Goal: Information Seeking & Learning: Learn about a topic

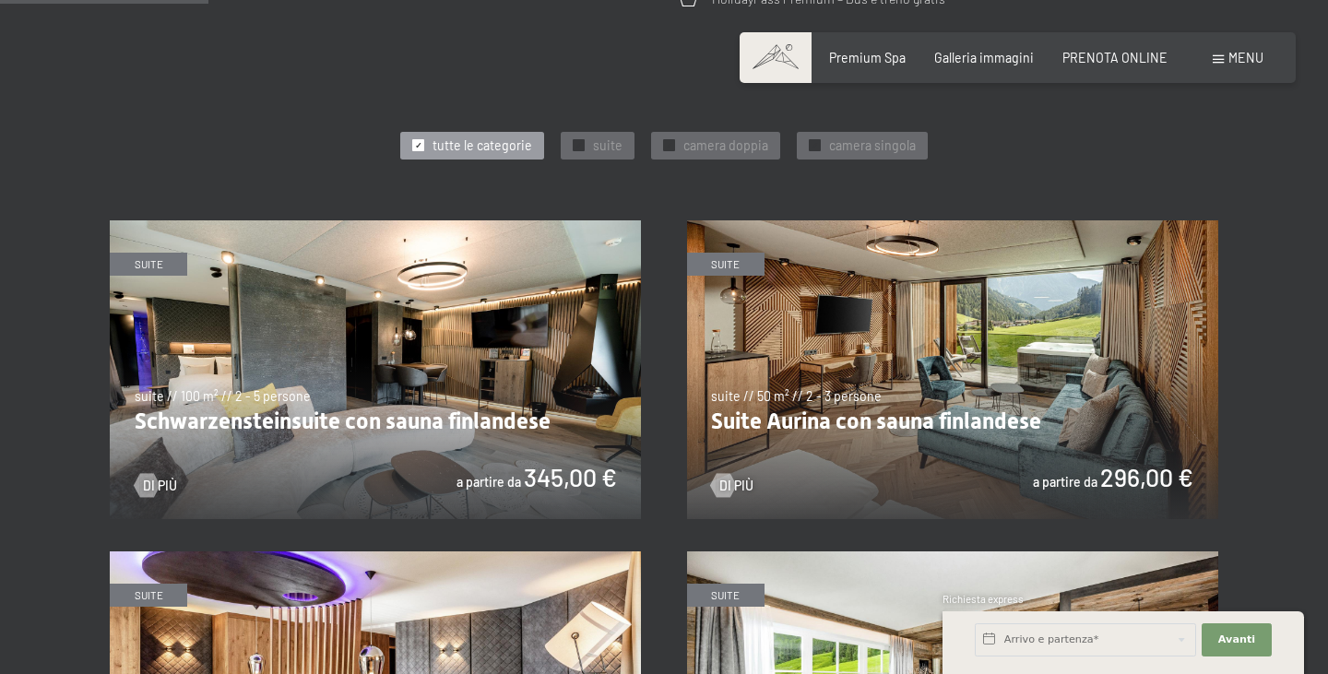
scroll to position [846, 0]
click at [384, 437] on img at bounding box center [375, 370] width 531 height 299
click at [594, 142] on span "suite" at bounding box center [608, 146] width 30 height 18
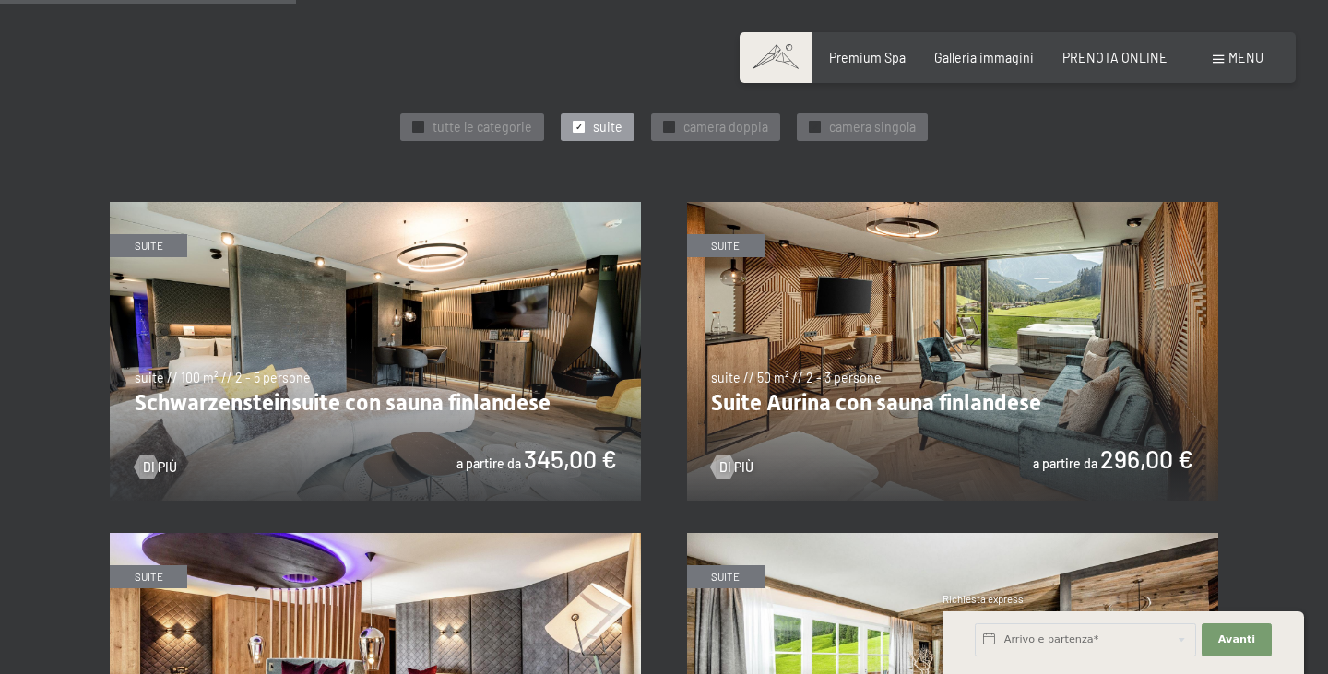
scroll to position [857, 0]
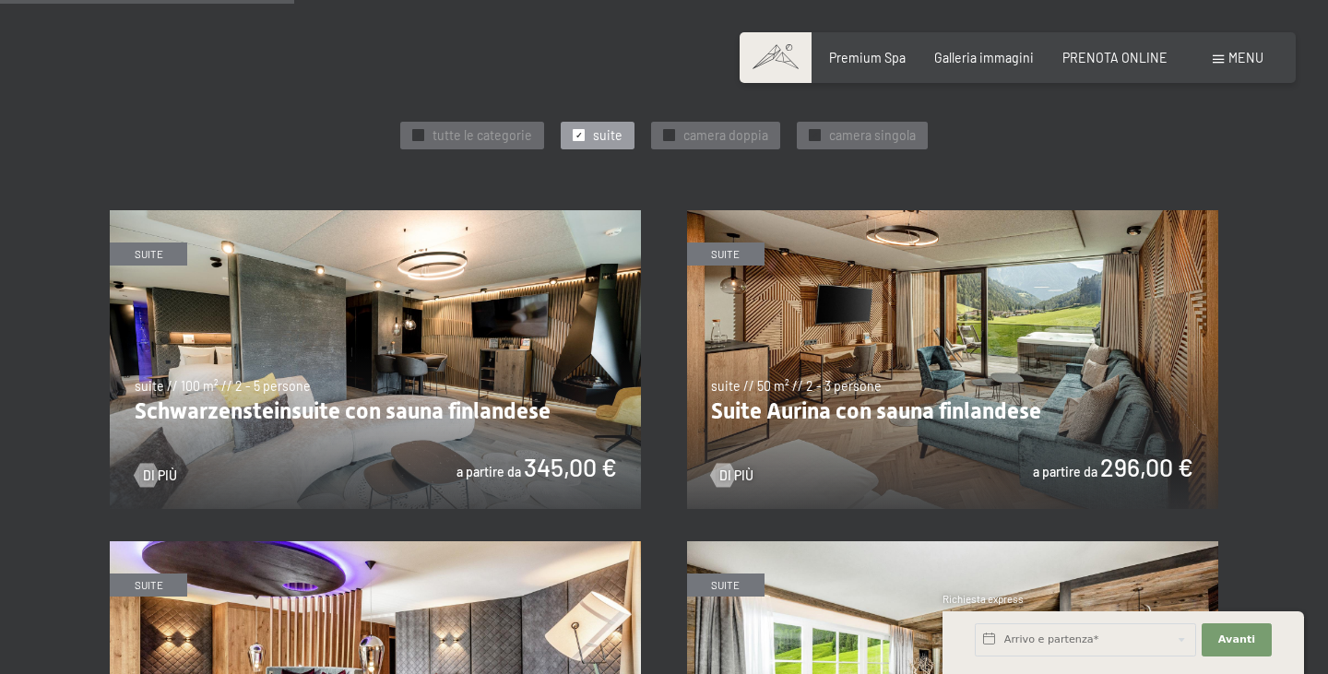
click at [904, 363] on img at bounding box center [952, 359] width 531 height 299
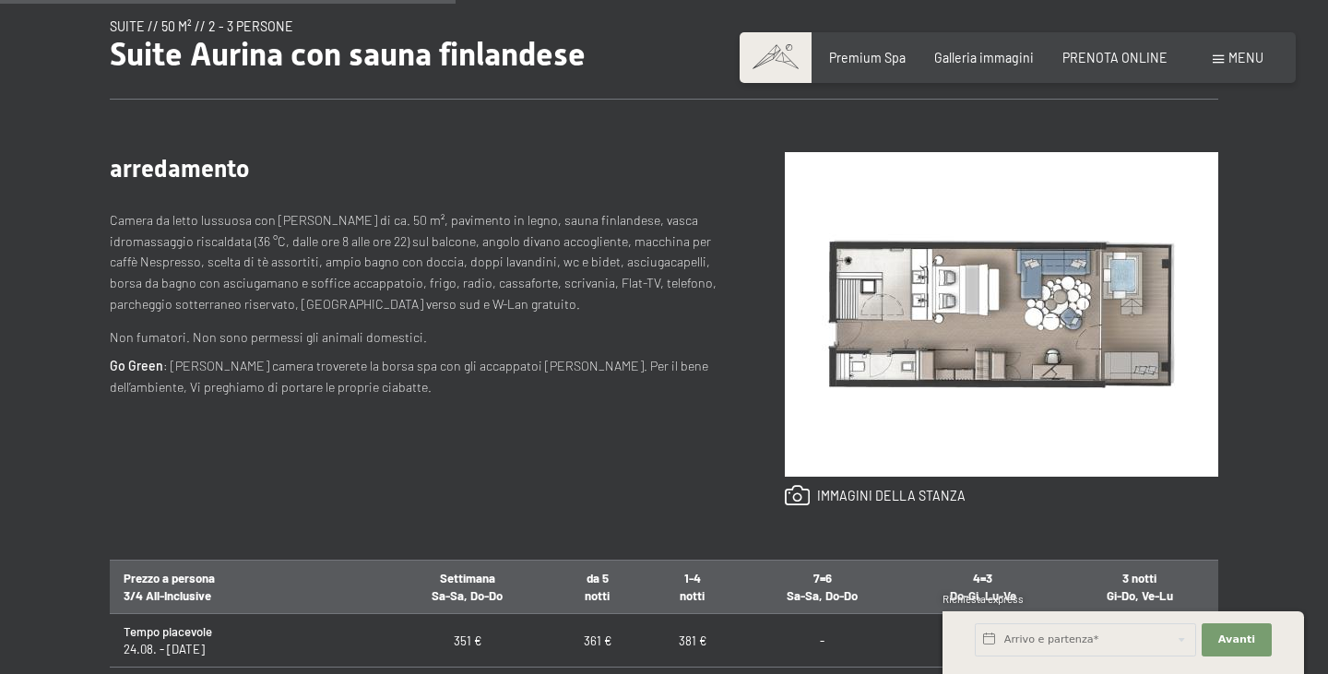
scroll to position [980, 0]
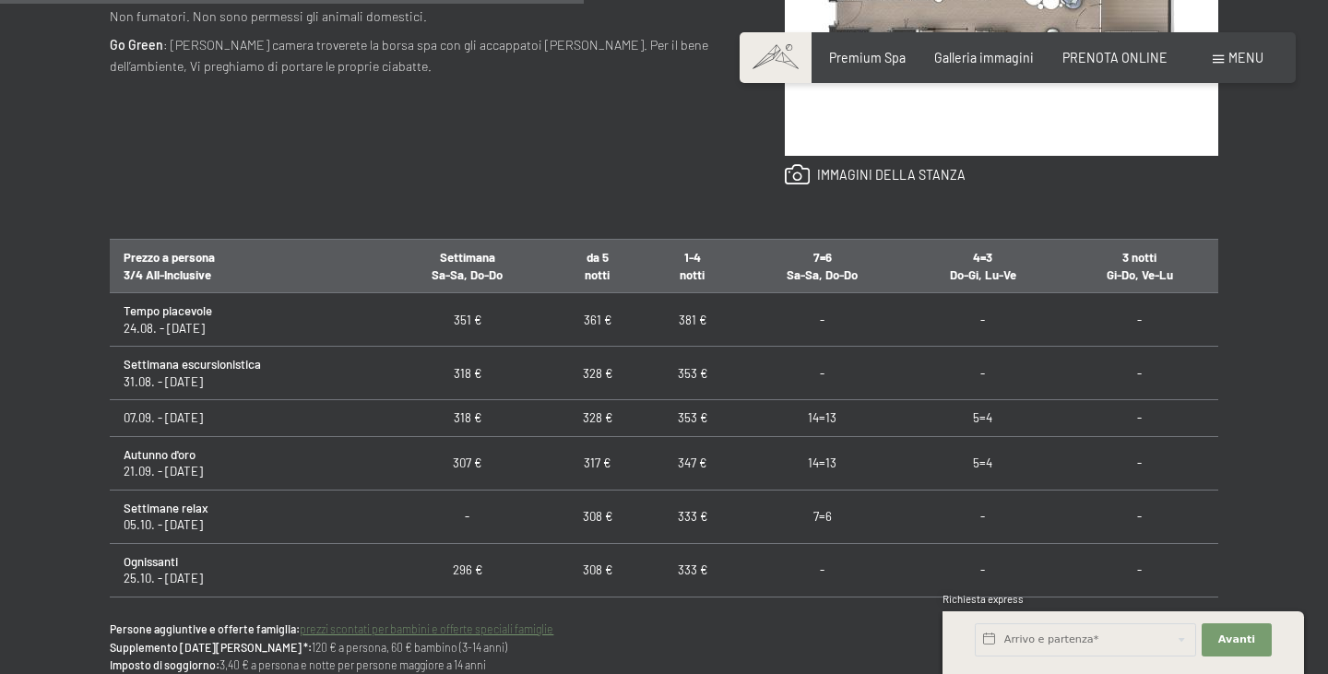
drag, startPoint x: 127, startPoint y: 367, endPoint x: 295, endPoint y: 429, distance: 178.8
click at [295, 428] on td "07.09. - 21.09.25" at bounding box center [247, 418] width 275 height 36
drag, startPoint x: 454, startPoint y: 417, endPoint x: 706, endPoint y: 427, distance: 252.9
click at [706, 428] on tr "07.09. - 21.09.25 318 € 328 € 353 € 14=13 5=4 -" at bounding box center [664, 418] width 1108 height 36
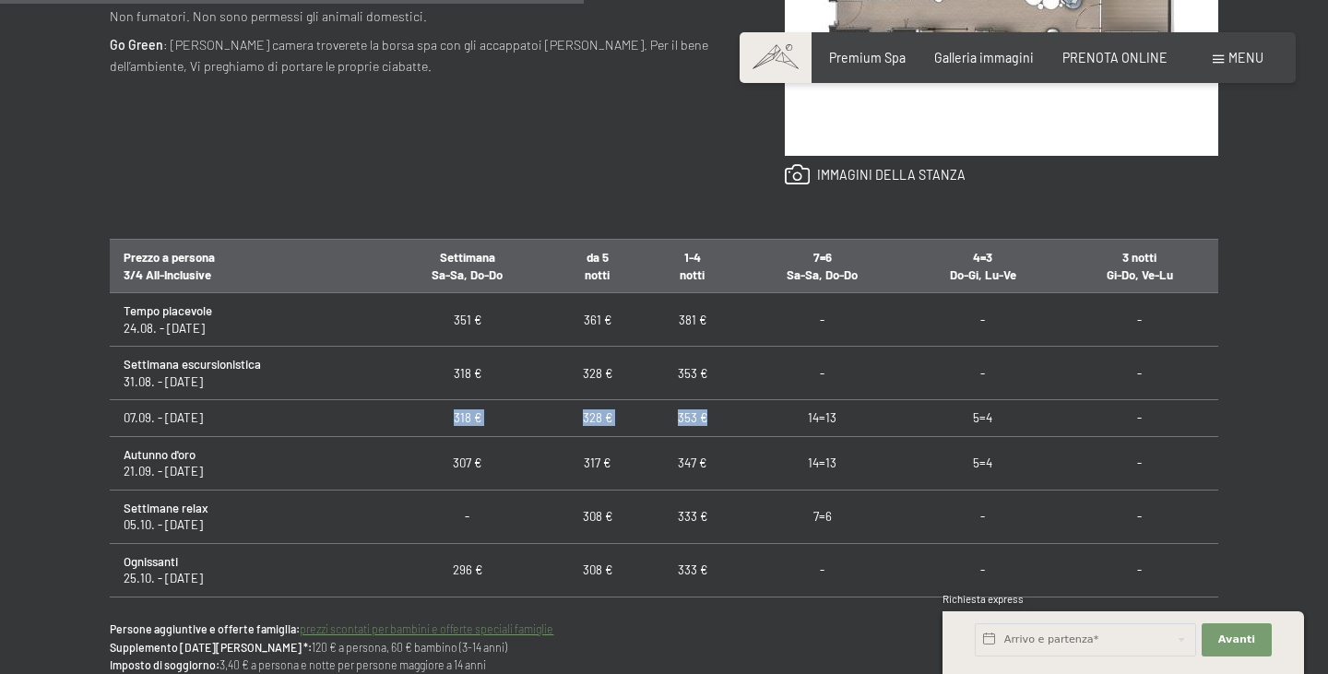
click at [706, 427] on td "353 €" at bounding box center [692, 418] width 95 height 36
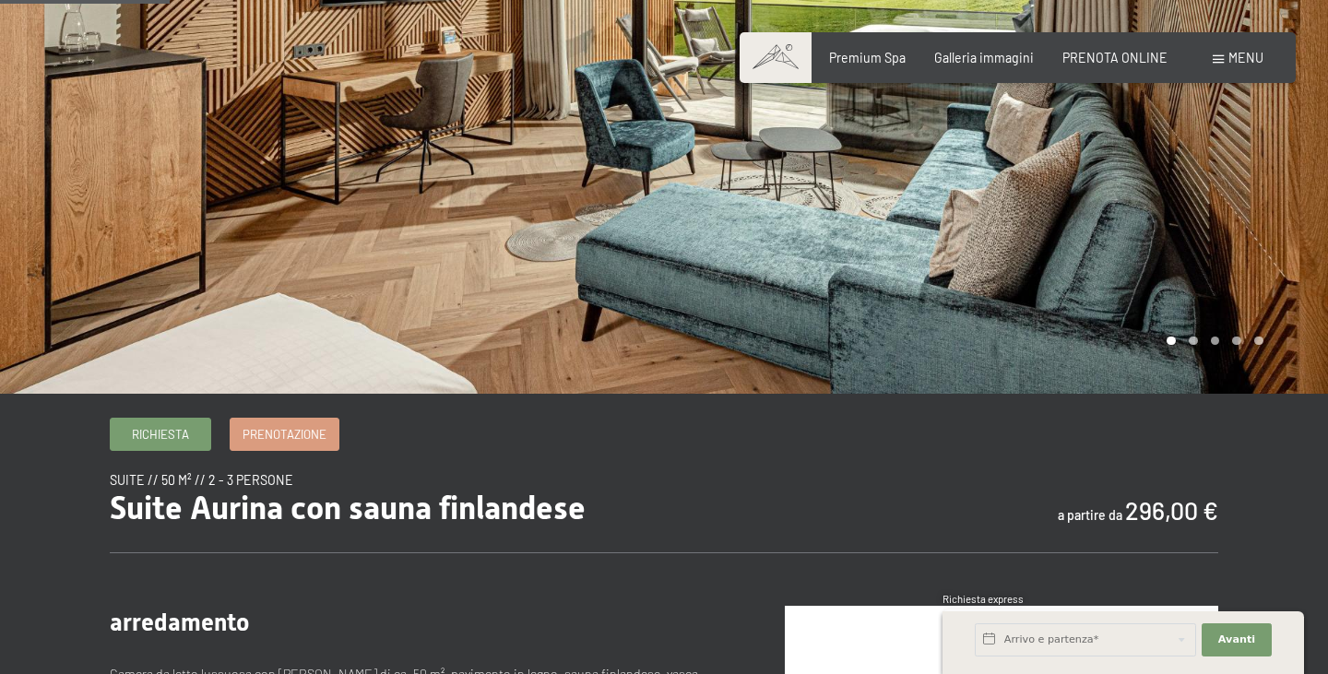
scroll to position [0, 0]
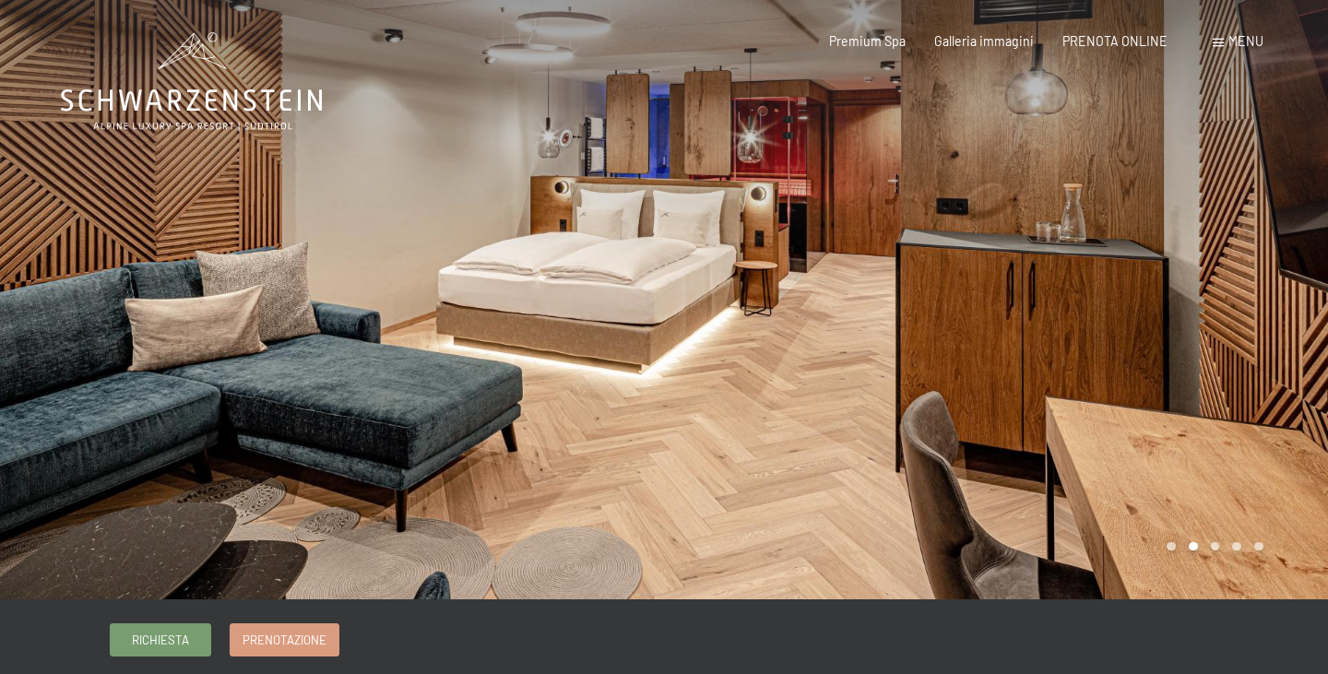
click at [176, 105] on icon at bounding box center [191, 81] width 261 height 99
click at [176, 105] on icon at bounding box center [191, 100] width 261 height 22
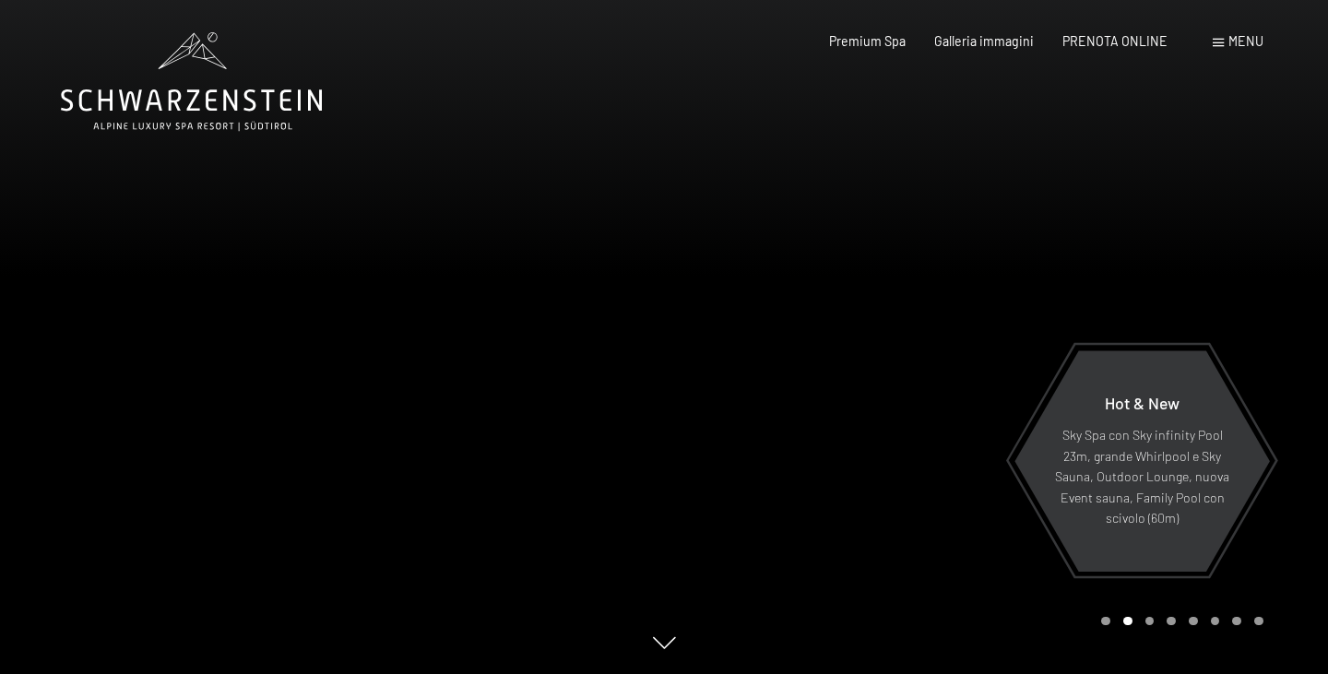
click at [1215, 48] on div "Menu" at bounding box center [1238, 41] width 51 height 18
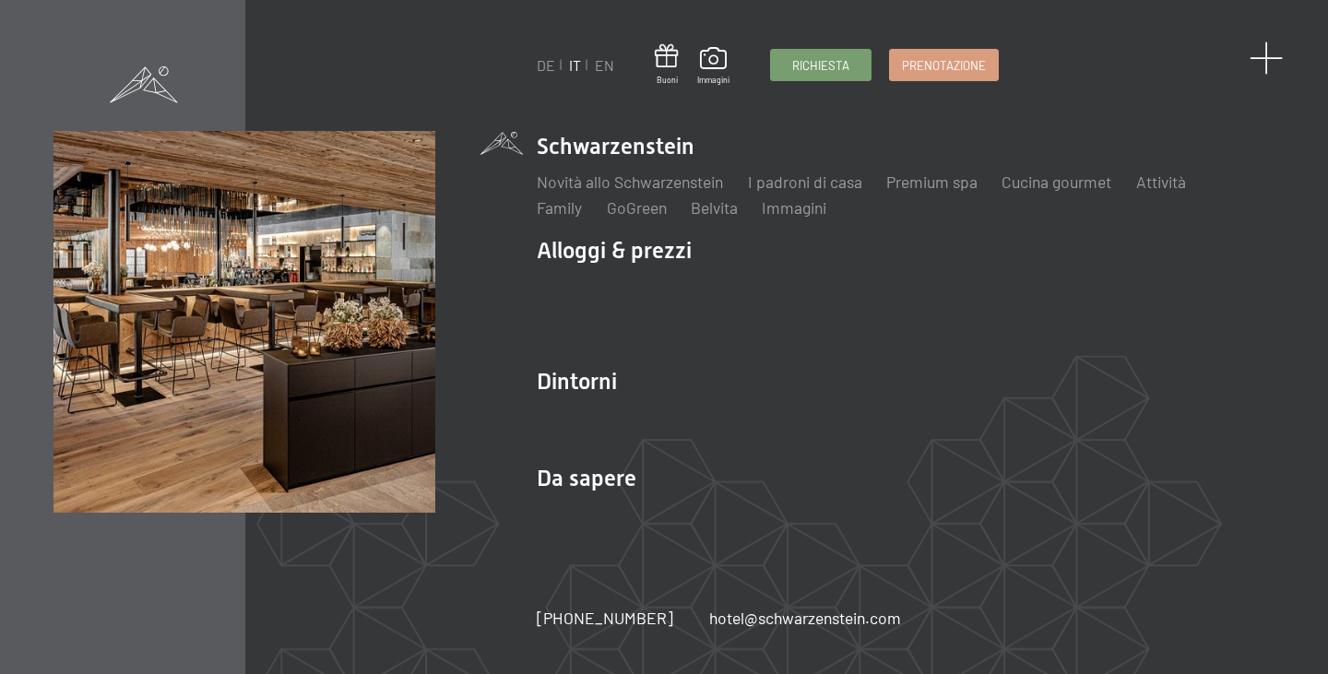
click at [1261, 50] on span at bounding box center [1267, 58] width 34 height 34
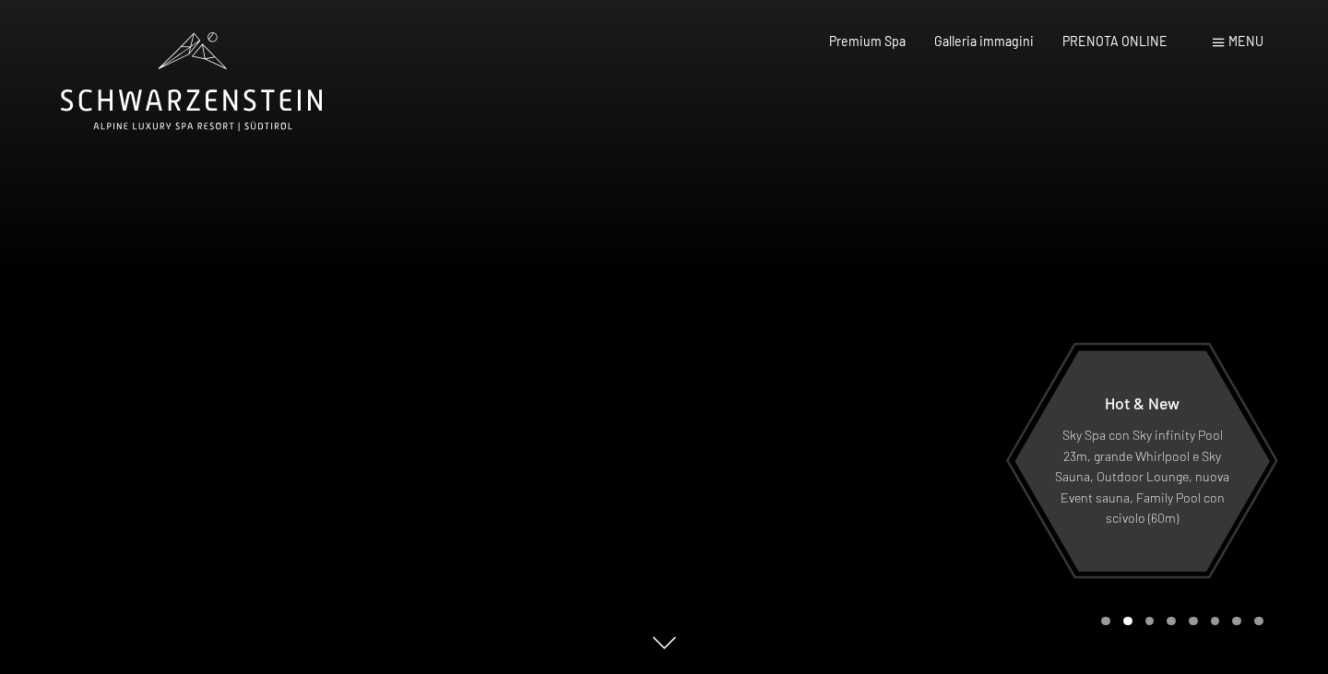
click at [194, 105] on icon at bounding box center [191, 81] width 261 height 99
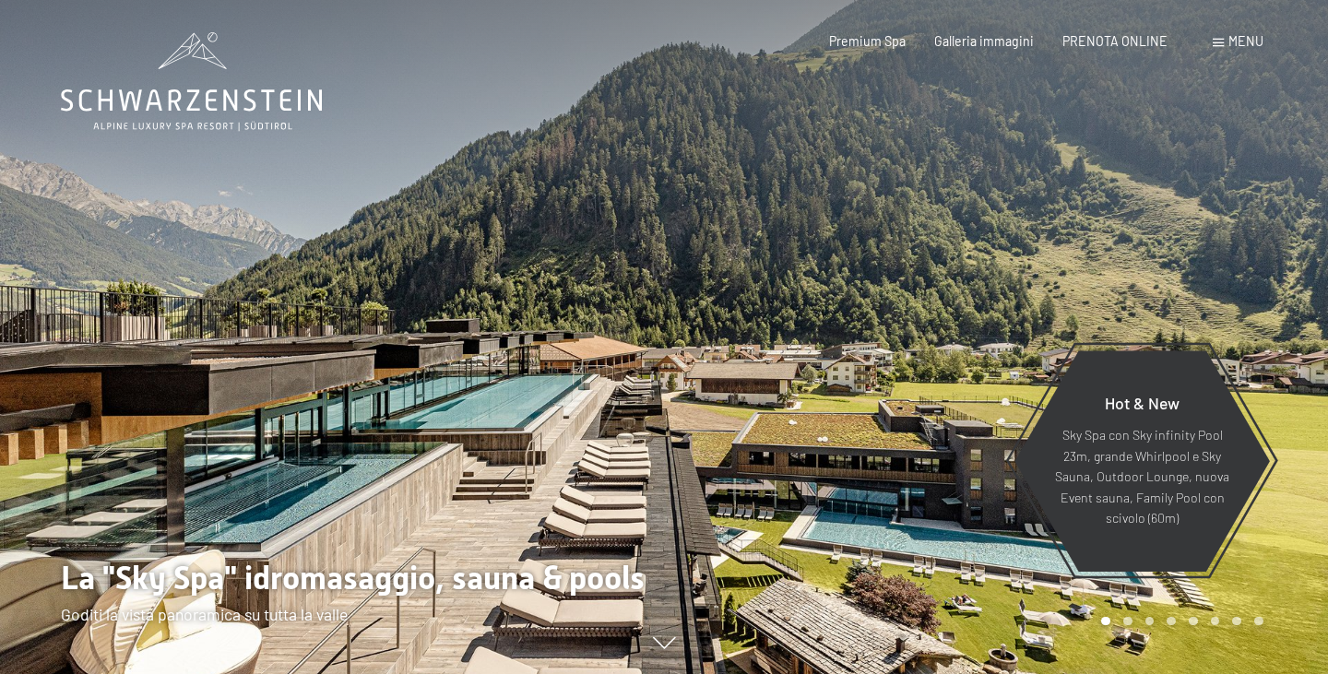
click at [194, 72] on icon at bounding box center [191, 81] width 261 height 99
click at [1212, 42] on div "Prenotazione Richiesta Premium Spa Galleria immagini PRENOTA ONLINE Menu DE IT …" at bounding box center [1017, 41] width 491 height 18
click at [1240, 42] on span "Menu" at bounding box center [1245, 41] width 35 height 16
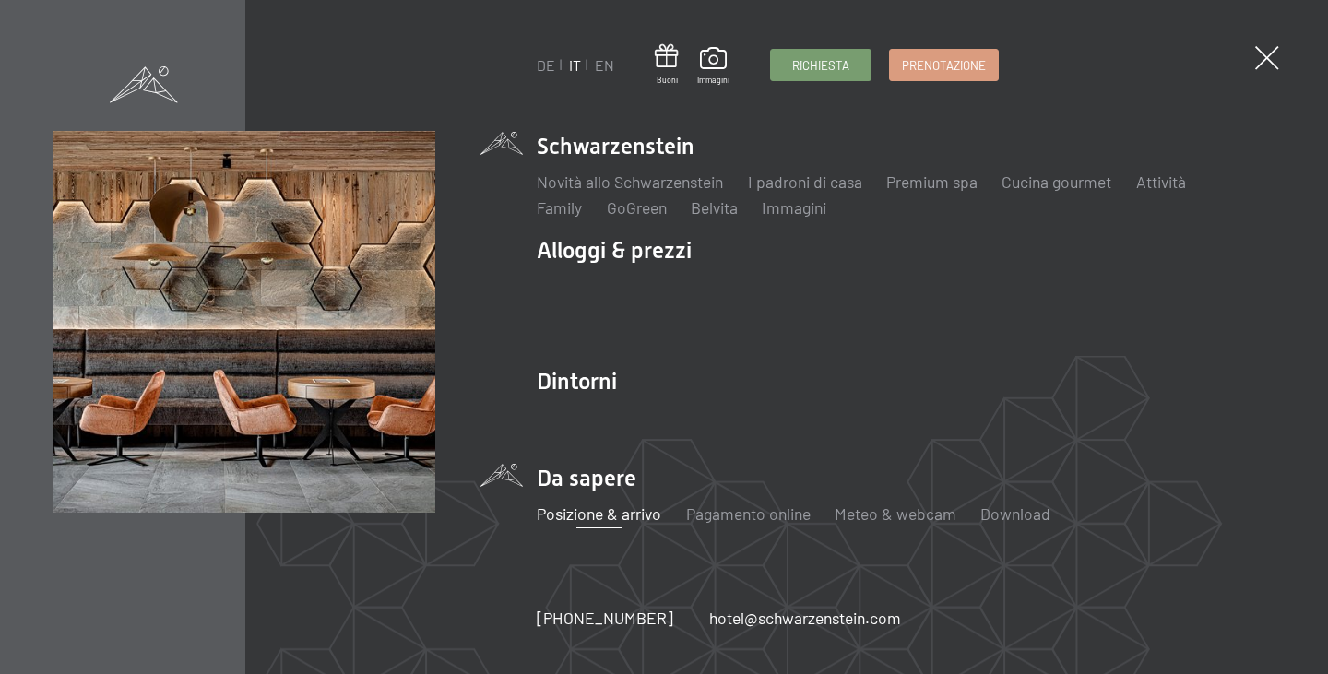
click at [607, 515] on link "Posizione & arrivo" at bounding box center [599, 514] width 124 height 20
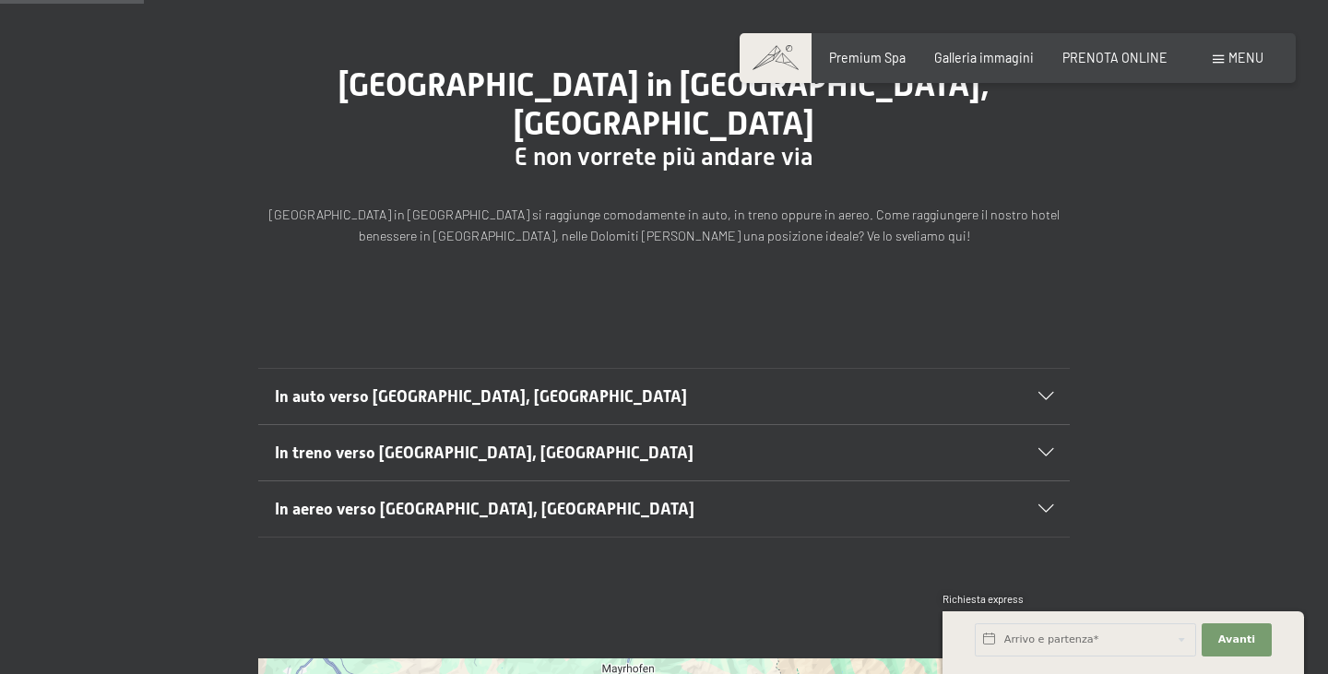
scroll to position [148, 0]
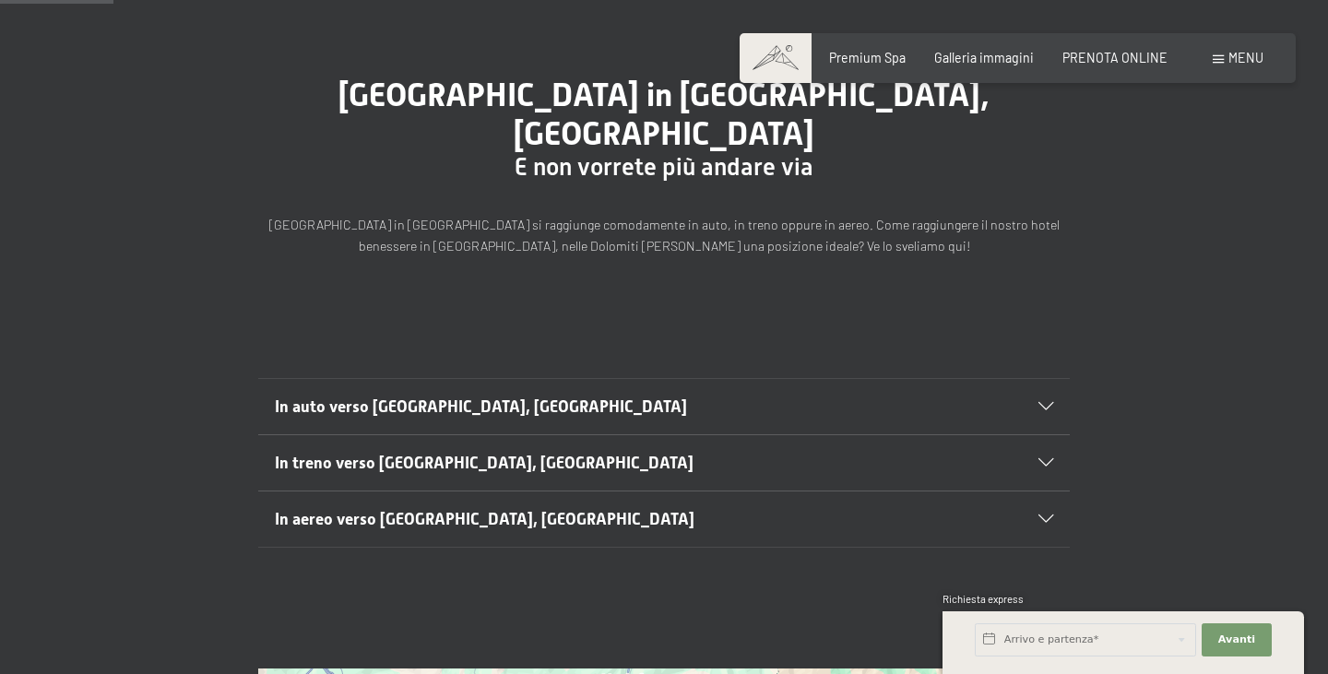
click at [601, 452] on h2 "In treno verso Lutago, Alto Adige" at bounding box center [625, 463] width 701 height 23
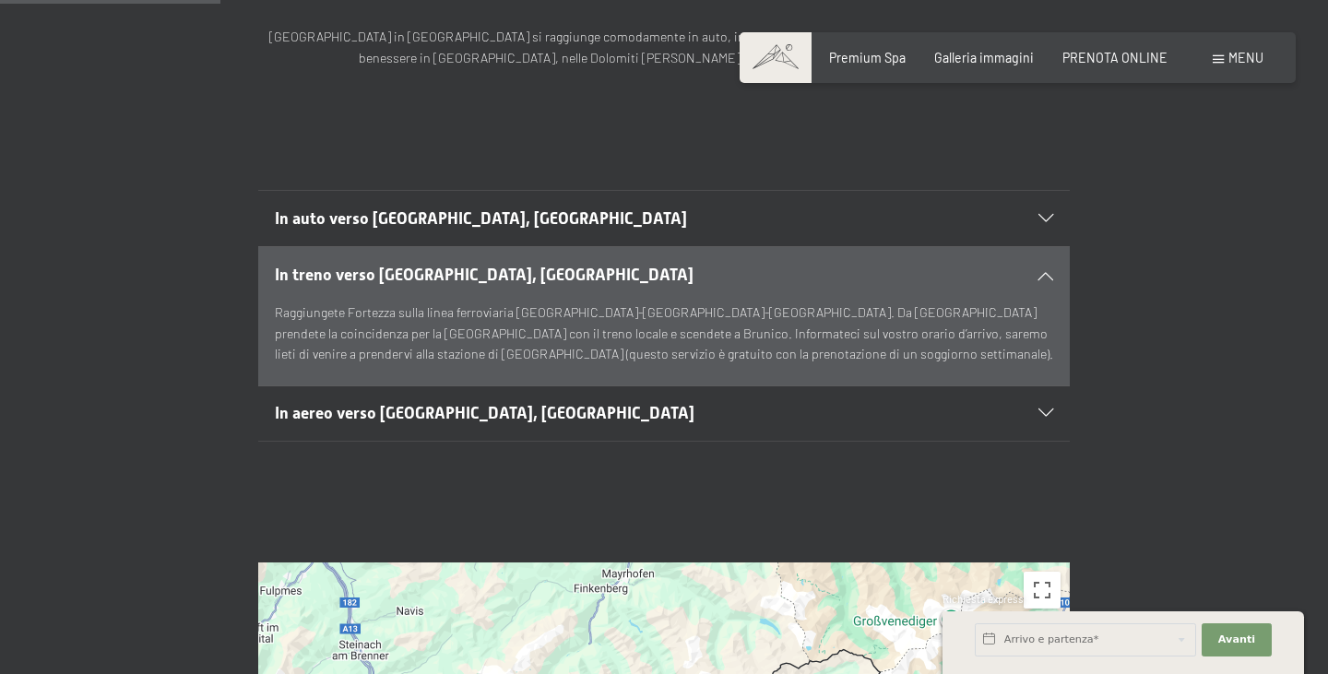
scroll to position [377, 0]
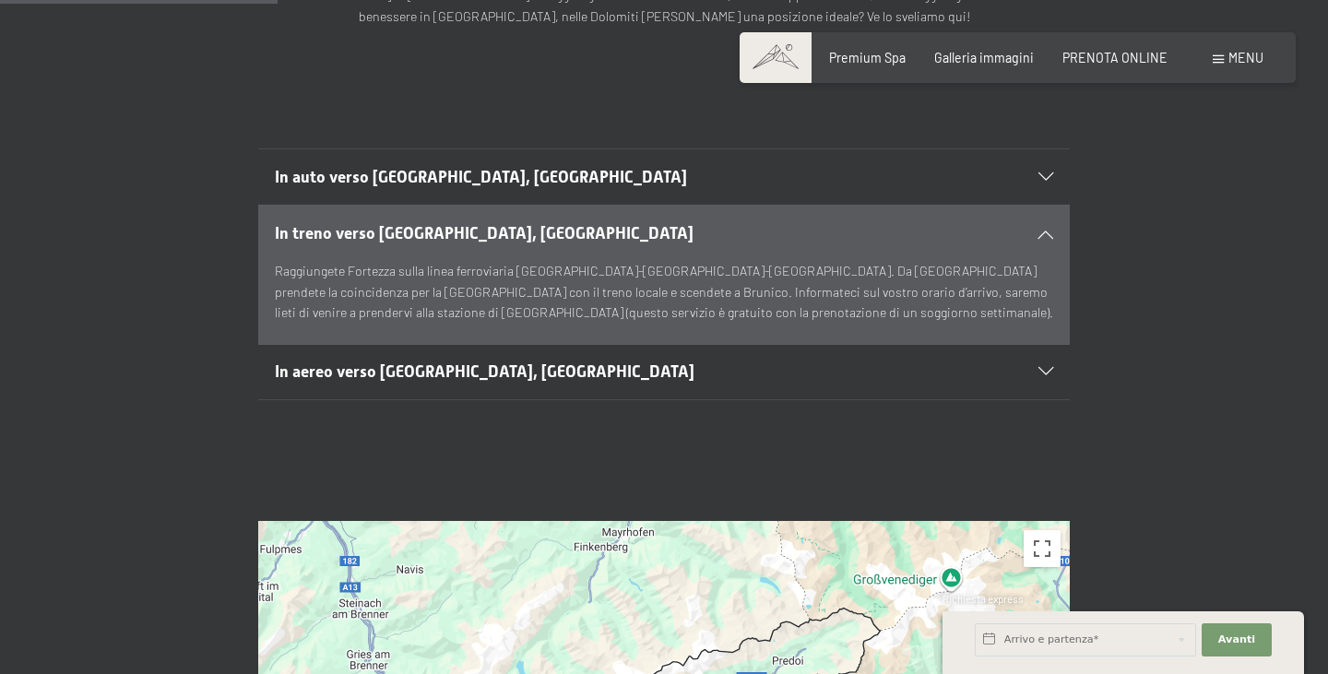
click at [520, 361] on h2 "In aereo verso Lutago, Alto Adige" at bounding box center [625, 372] width 701 height 23
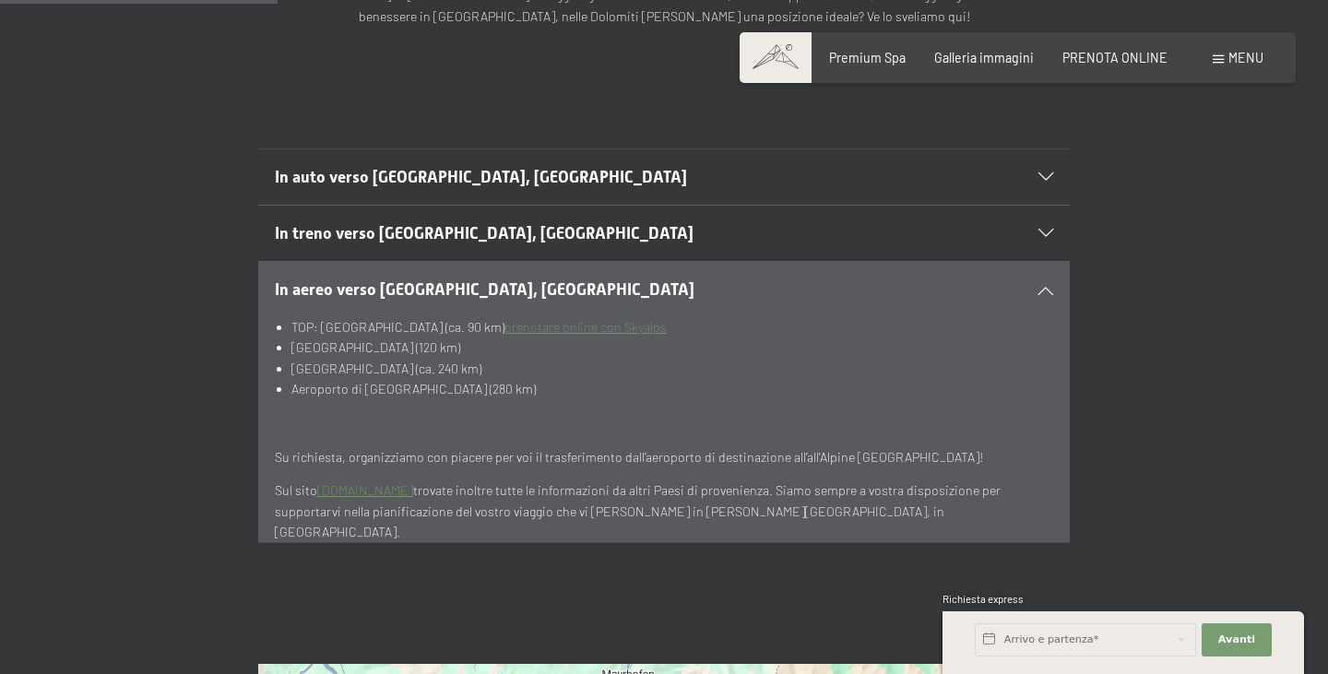
click at [562, 278] on h2 "In aereo verso Lutago, Alto Adige" at bounding box center [625, 289] width 701 height 23
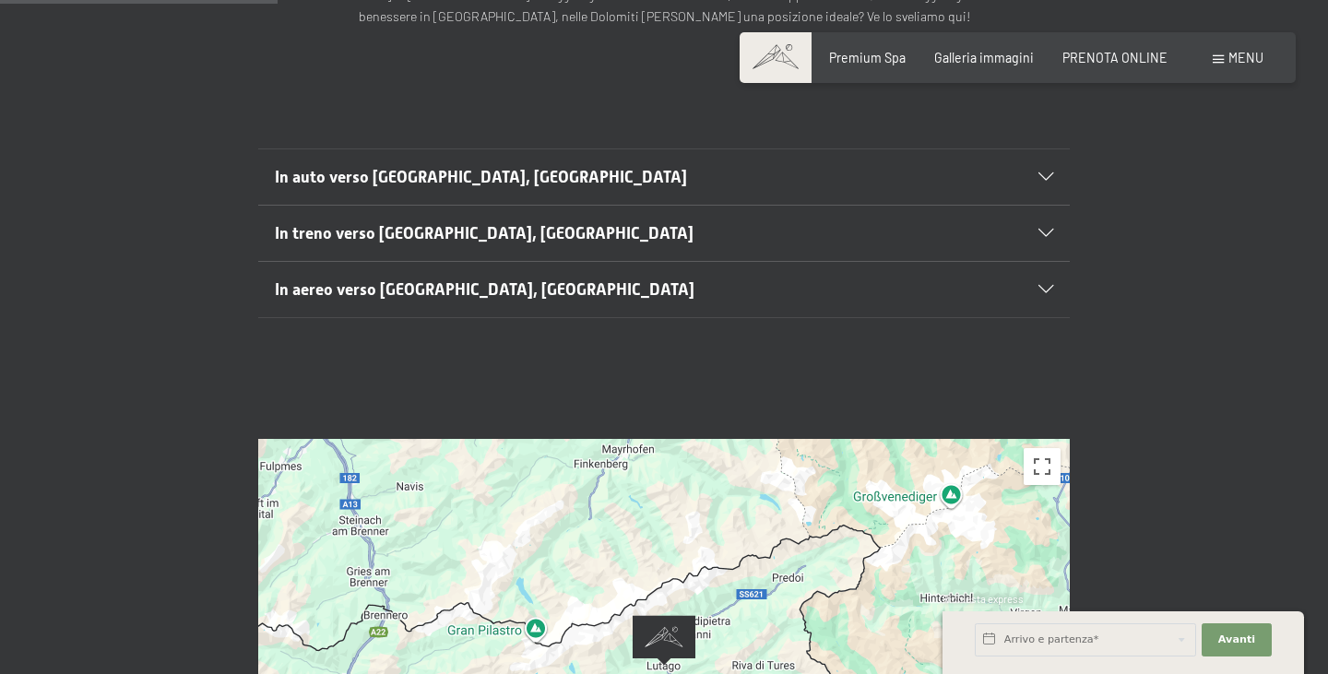
click at [468, 168] on span "In auto verso Lutago, Alto Adige" at bounding box center [481, 177] width 412 height 18
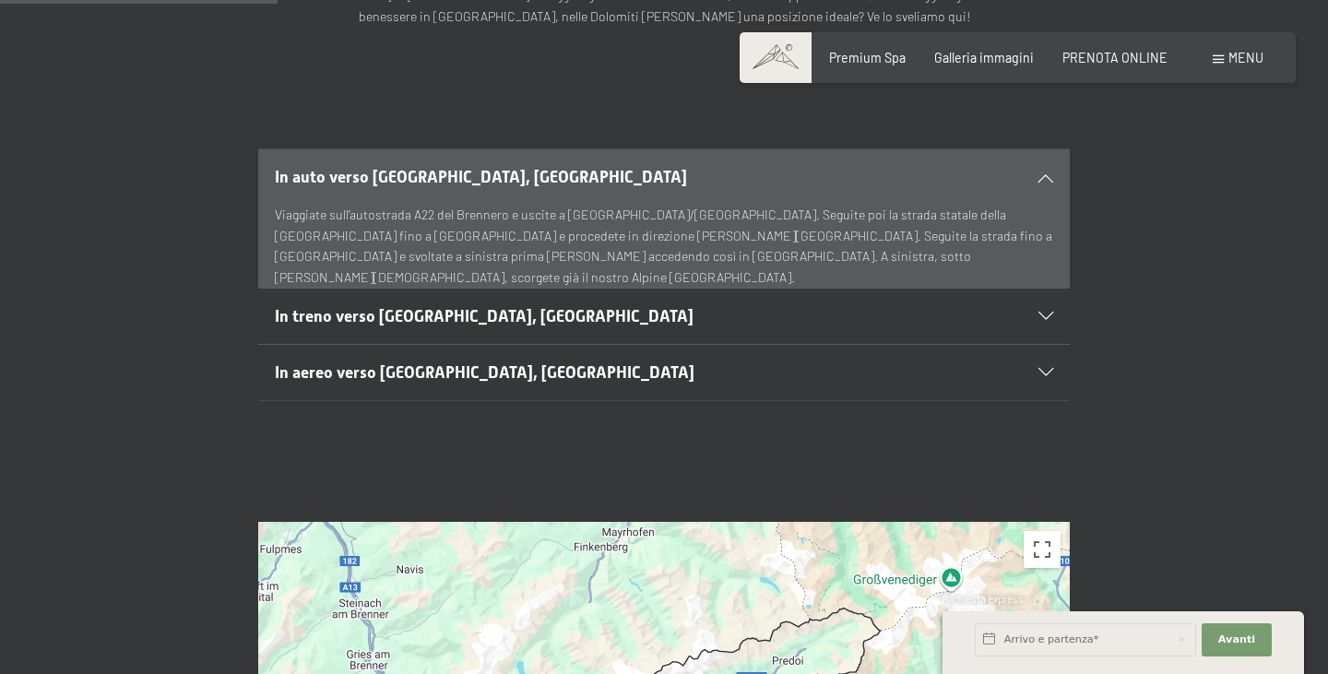
click at [468, 168] on span "In auto verso Lutago, Alto Adige" at bounding box center [481, 177] width 412 height 18
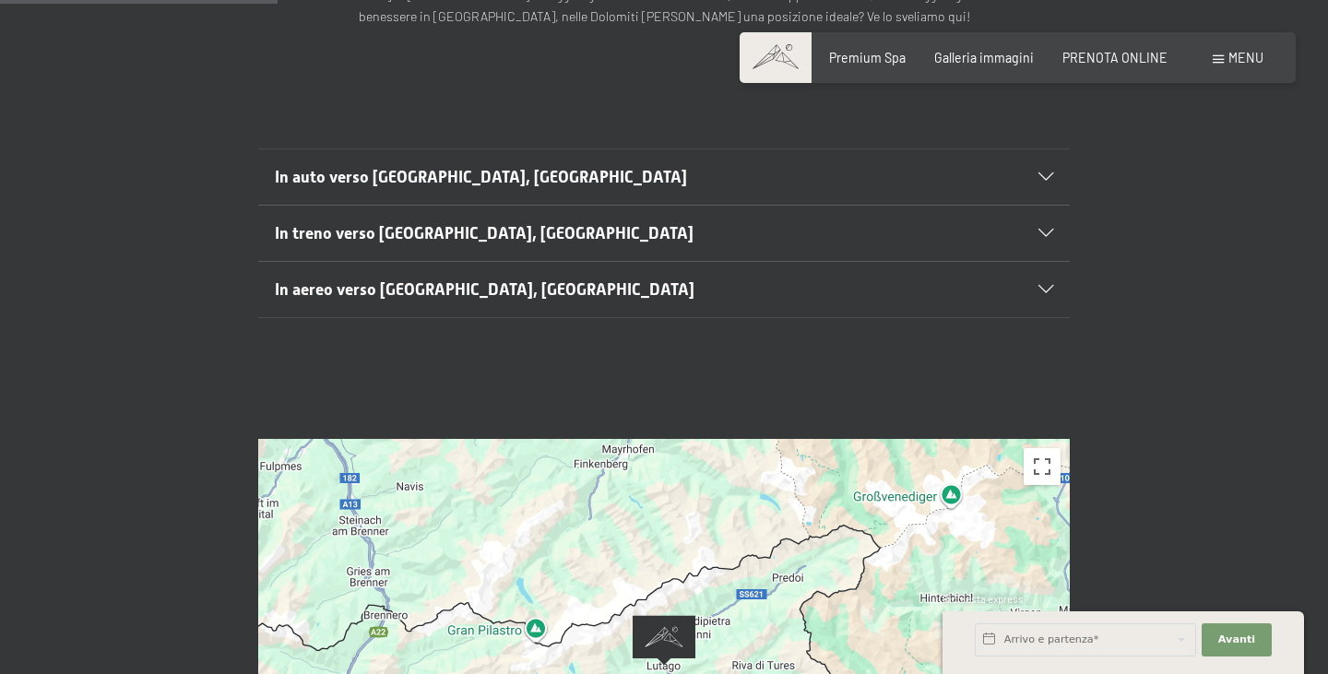
click at [397, 210] on div "In treno verso Lutago, Alto Adige" at bounding box center [664, 233] width 779 height 55
